Goal: Information Seeking & Learning: Understand process/instructions

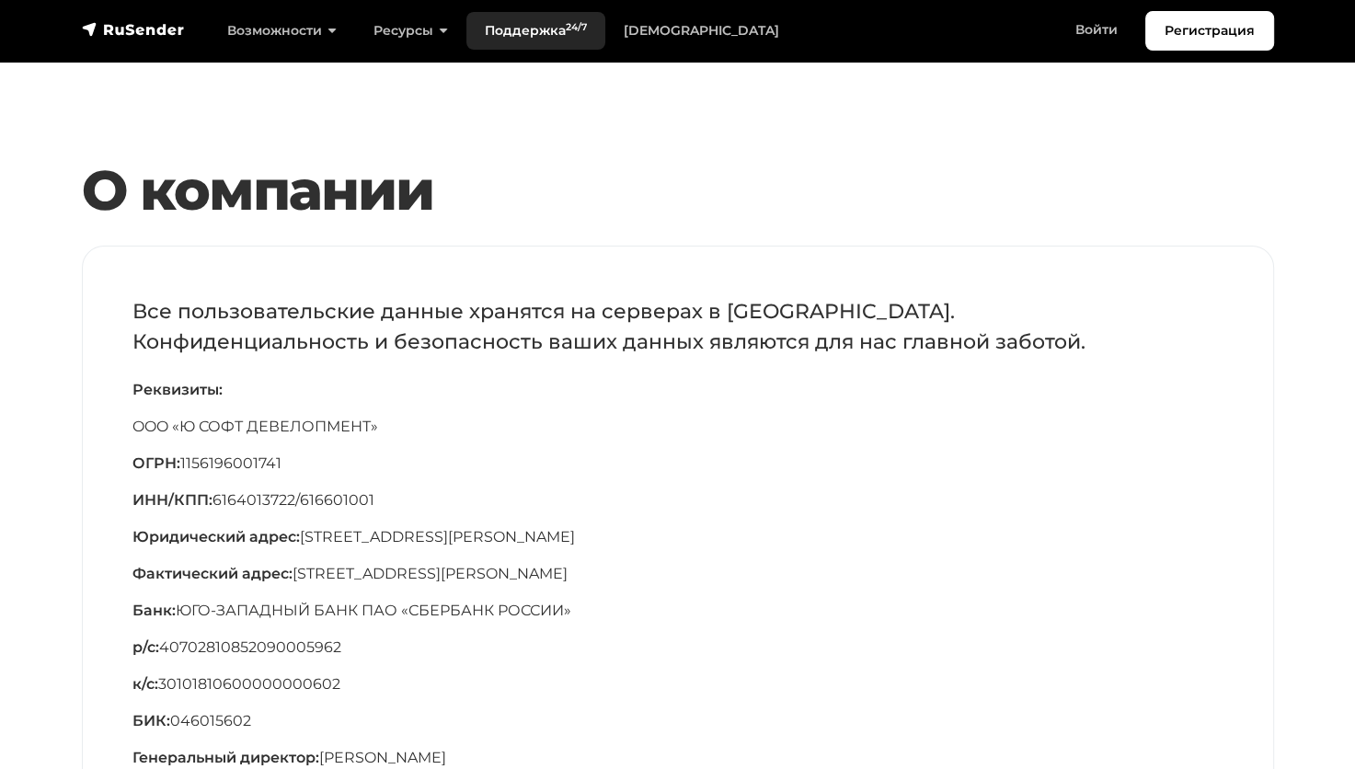
click at [532, 30] on link "Поддержка 24/7" at bounding box center [535, 31] width 139 height 38
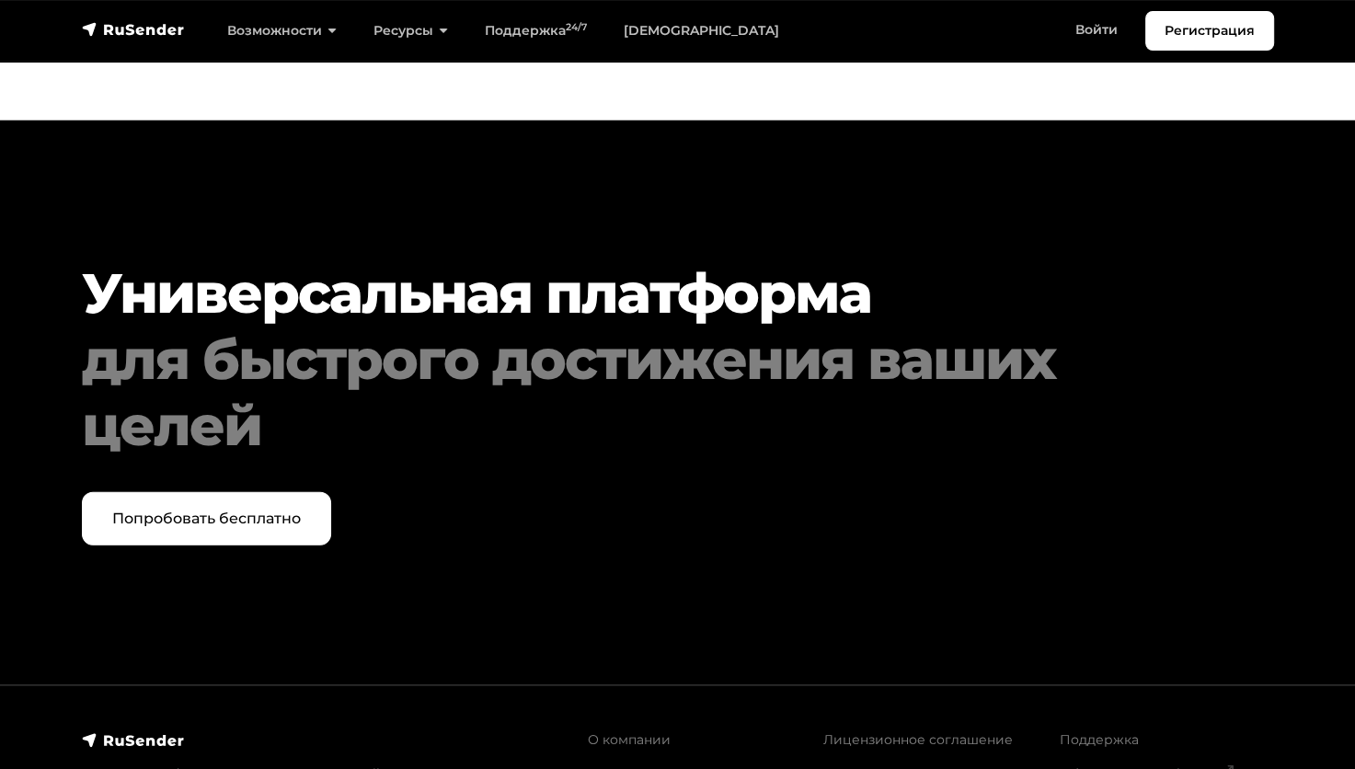
scroll to position [4870, 0]
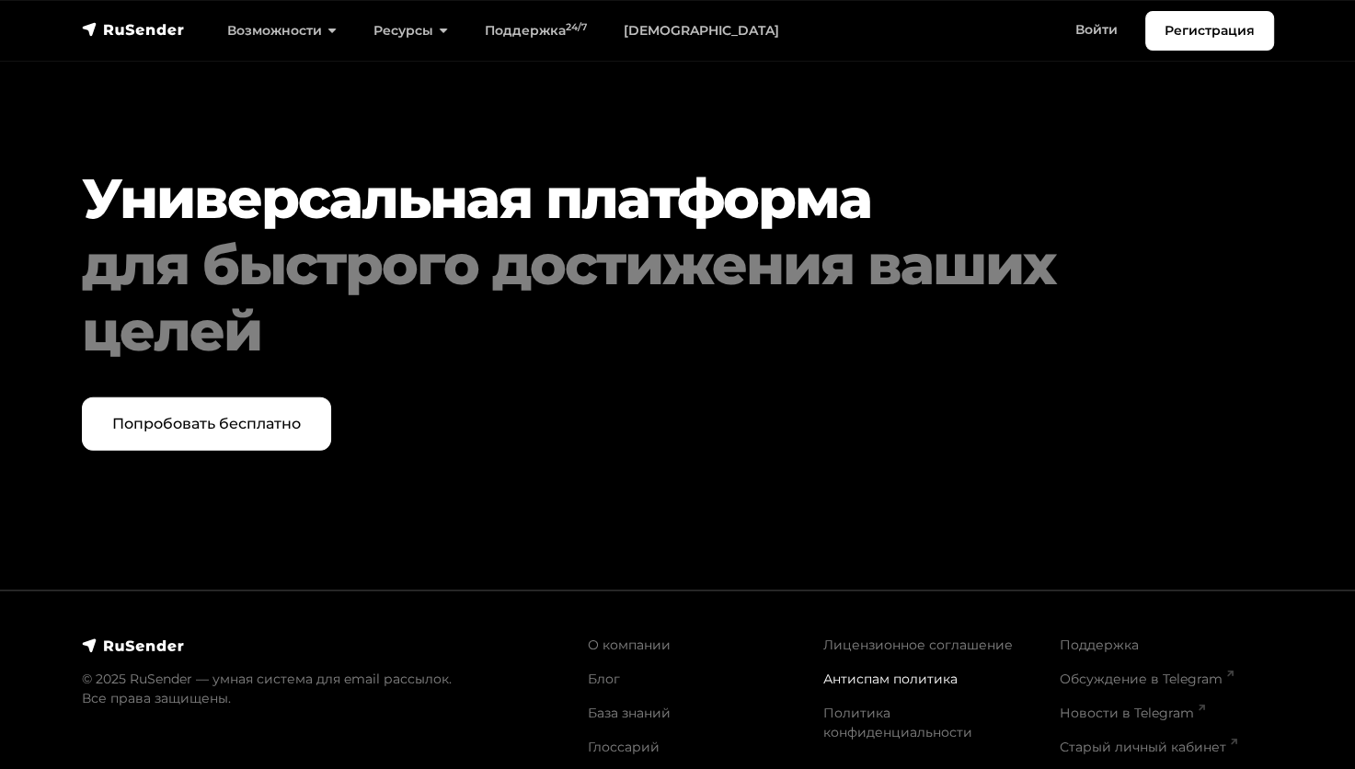
click at [877, 670] on link "Антиспам политика" at bounding box center [890, 678] width 134 height 17
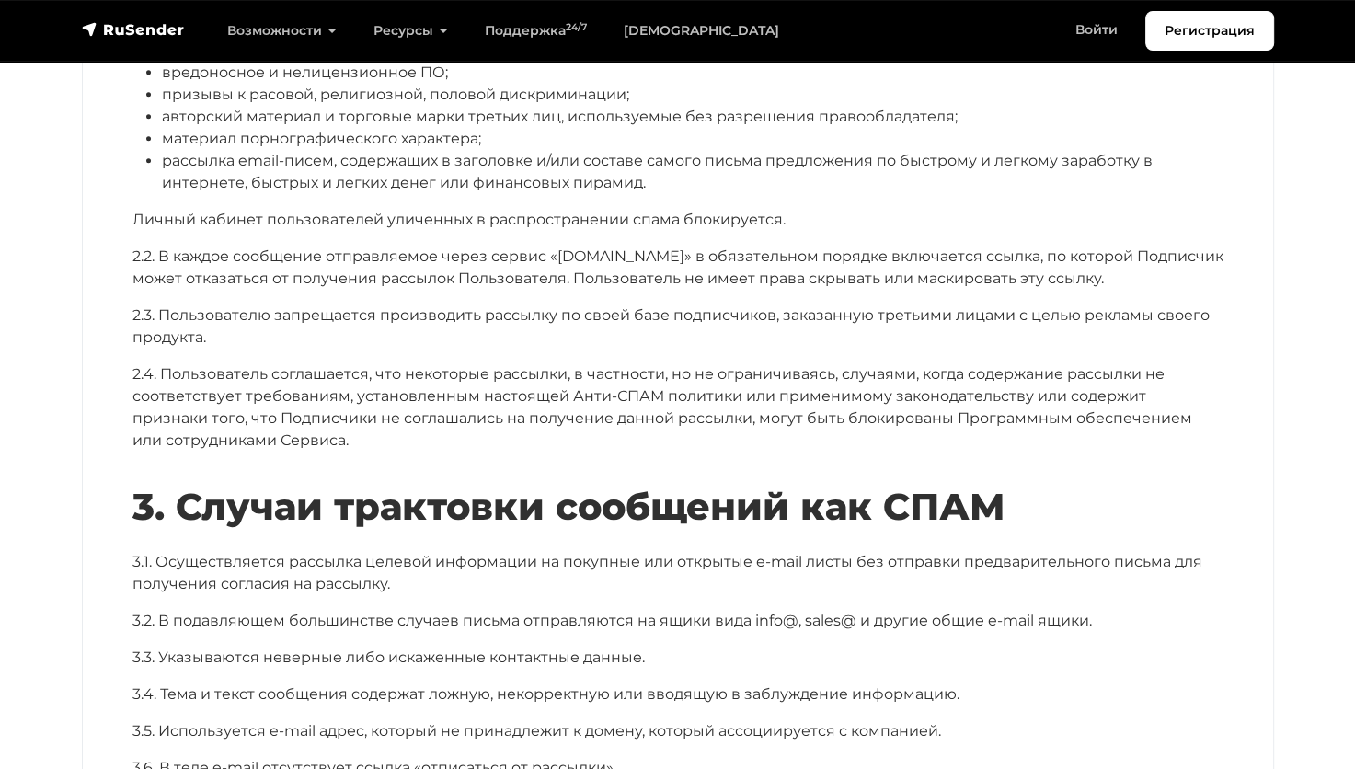
scroll to position [552, 0]
